Goal: Find specific page/section: Find specific page/section

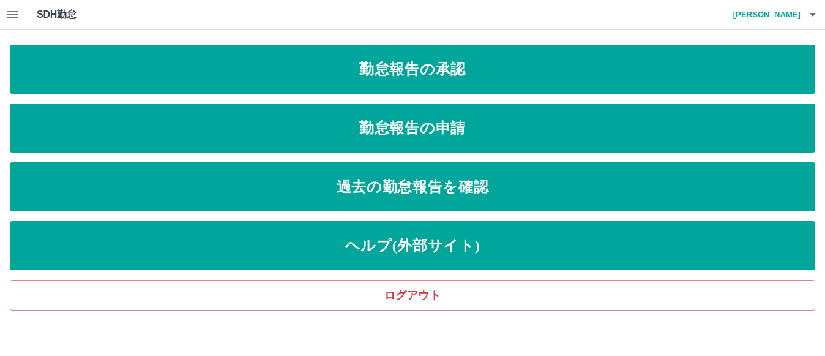
click at [9, 16] on icon "button" at bounding box center [12, 14] width 15 height 15
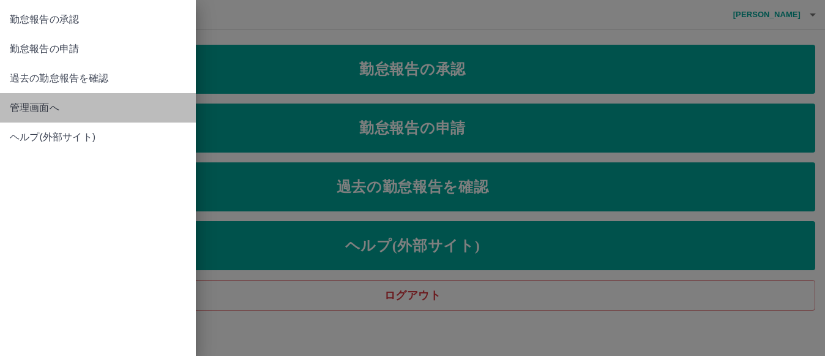
click at [34, 107] on span "管理画面へ" at bounding box center [98, 107] width 176 height 15
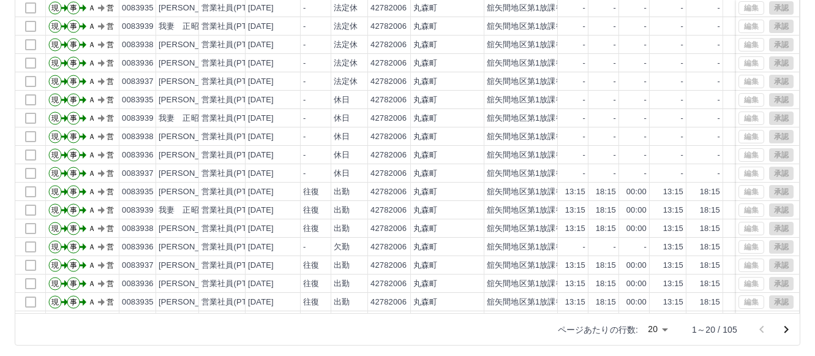
scroll to position [162, 0]
